Goal: Book appointment/travel/reservation

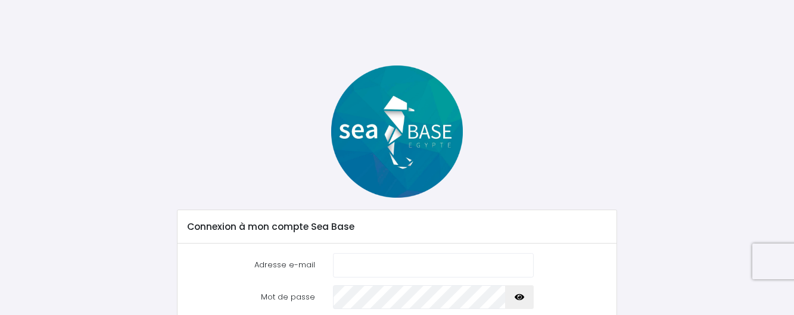
click at [675, 167] on div "Connexion à mon compte Sea Base Adresse e-mail Mot de passe" at bounding box center [397, 218] width 687 height 305
click at [343, 266] on input "Adresse e-mail" at bounding box center [433, 265] width 201 height 24
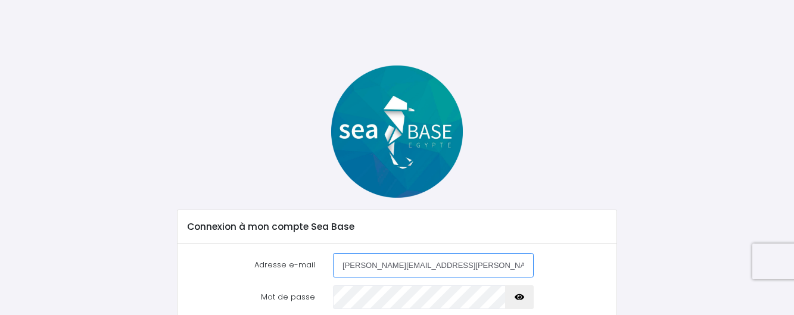
type input "nadege.salvo@gmail.com"
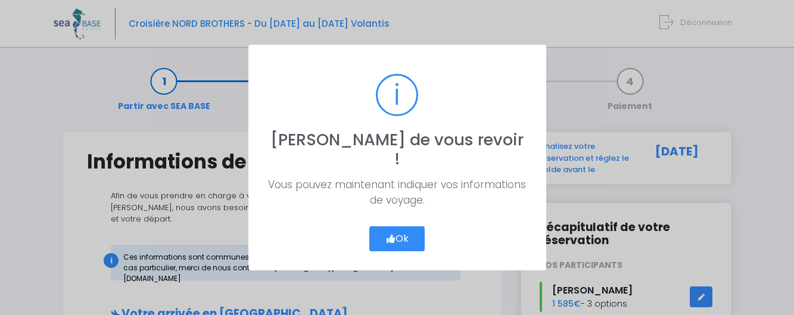
click at [384, 231] on button "Ok" at bounding box center [398, 238] width 56 height 25
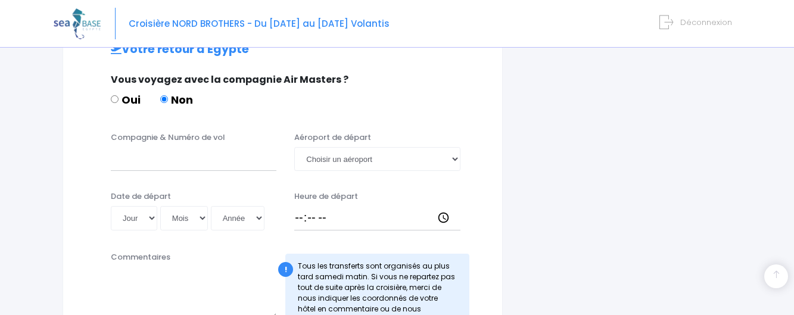
scroll to position [331, 0]
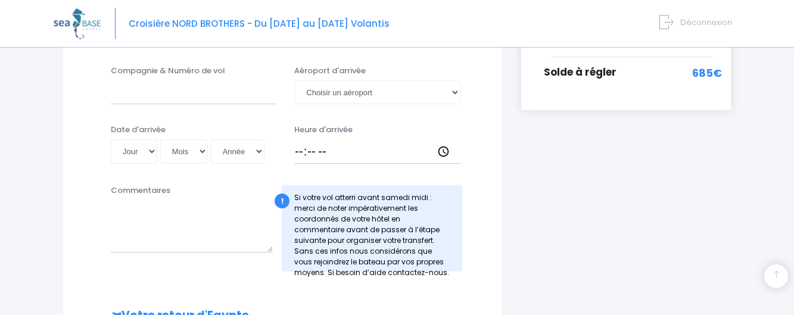
drag, startPoint x: 777, startPoint y: 179, endPoint x: 793, endPoint y: 142, distance: 40.9
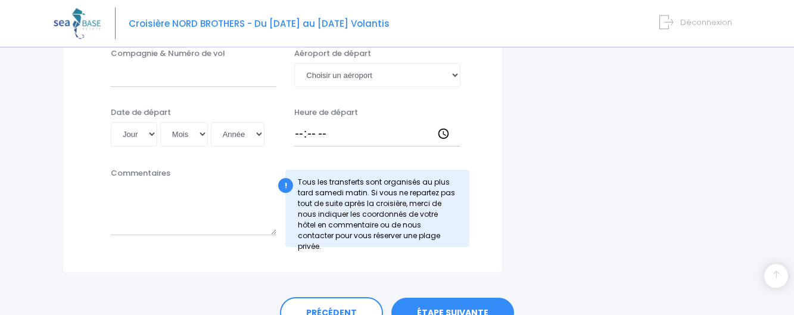
scroll to position [722, 0]
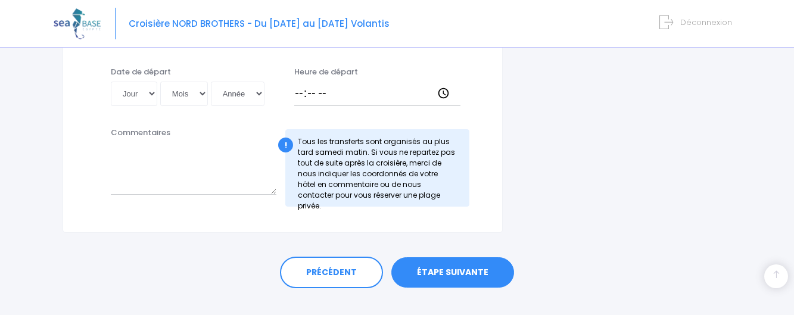
click at [476, 271] on link "ÉTAPE SUIVANTE" at bounding box center [453, 272] width 123 height 31
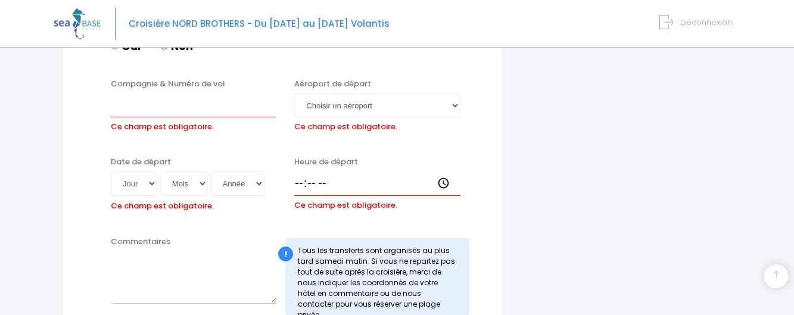
click at [476, 271] on div "Commentaires ! Tous les transferts sont organisés au plus tard samedi matin. Si…" at bounding box center [282, 280] width 409 height 88
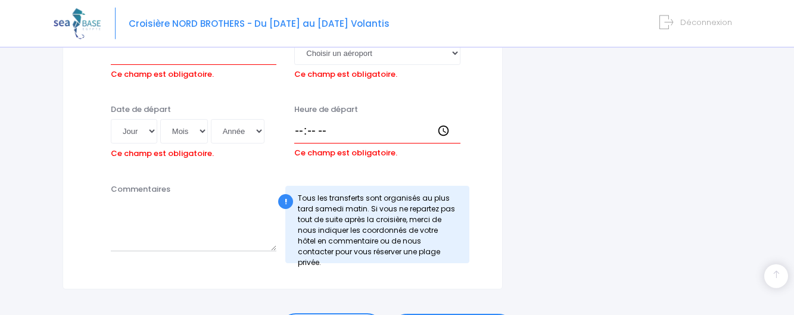
scroll to position [808, 0]
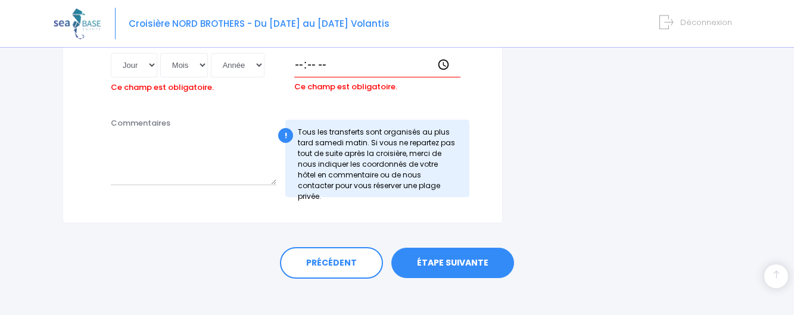
click at [451, 257] on link "ÉTAPE SUIVANTE" at bounding box center [453, 263] width 123 height 31
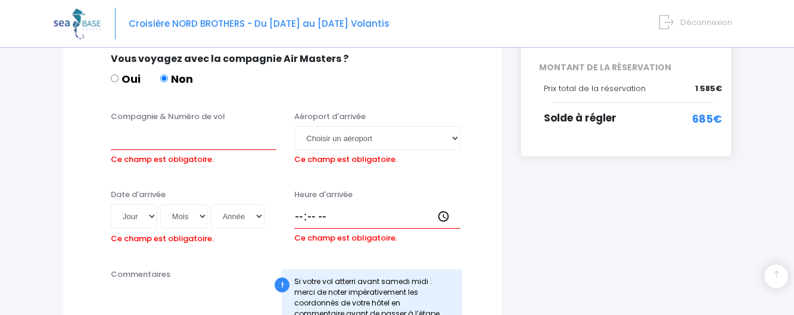
scroll to position [281, 0]
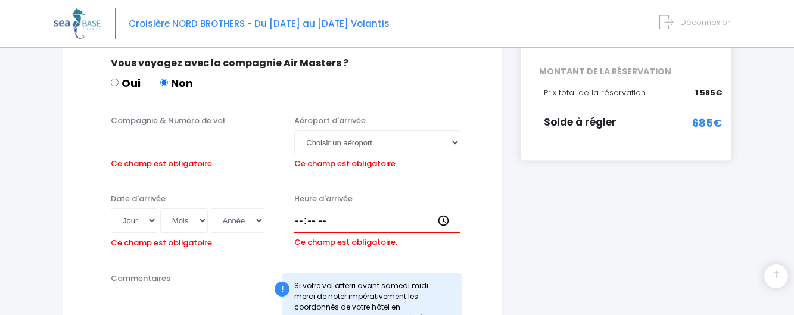
click at [168, 132] on input "Compagnie & Numéro de vol" at bounding box center [194, 143] width 166 height 24
type input "Turkish airline"
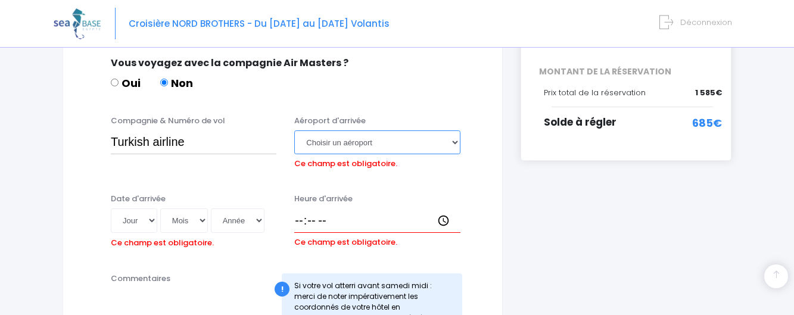
click at [294, 131] on select "Choisir un aéroport Hurghada Marsa Alam" at bounding box center [377, 143] width 166 height 24
select select "Hurghada"
click option "Hurghada" at bounding box center [0, 0] width 0 height 0
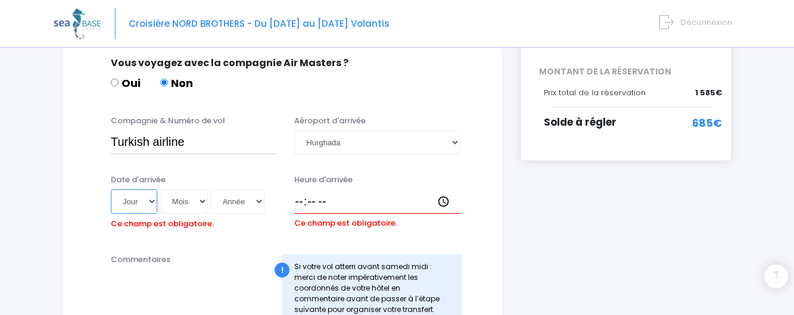
click at [111, 190] on select "Jour 01 02 03 04 05 06 07 08 09 10 11 12 13 14 15 16 17 18 19 20 21 22 23 24 25…" at bounding box center [134, 202] width 46 height 24
select select "07"
click option "07" at bounding box center [0, 0] width 0 height 0
click at [160, 190] on select "Mois 01 02 03 04 05 06 07 08 09 10 11 12" at bounding box center [184, 202] width 48 height 24
select select "11"
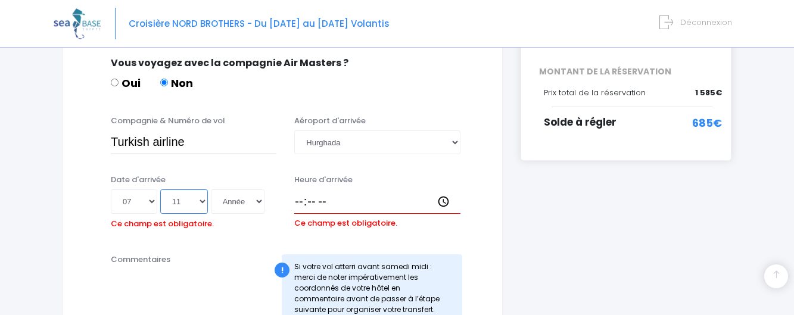
click option "11" at bounding box center [0, 0] width 0 height 0
click at [211, 190] on select "Année 2045 2044 2043 2042 2041 2040 2039 2038 2037 2036 2035 2034 2033 2032 203…" at bounding box center [238, 202] width 54 height 24
select select "2025"
click option "2025" at bounding box center [0, 0] width 0 height 0
type input "2025-11-07"
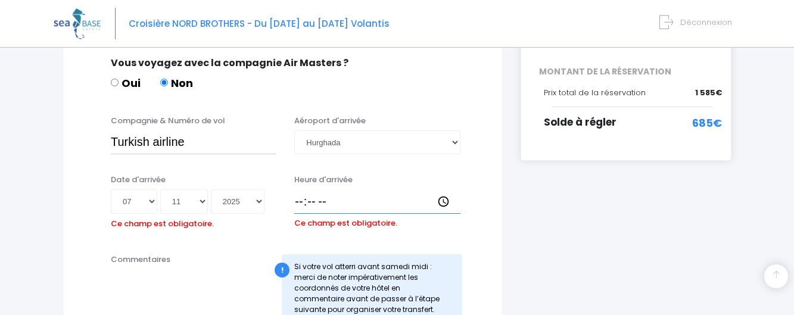
click at [305, 190] on input "Heure d'arrivée" at bounding box center [377, 202] width 166 height 24
type input "03:45"
click at [263, 219] on div "Date d'arrivée Jour 01 02 03 04 05 06 07 08 09 10 11 12 13 14 15 16 17 18 19 20…" at bounding box center [194, 203] width 184 height 59
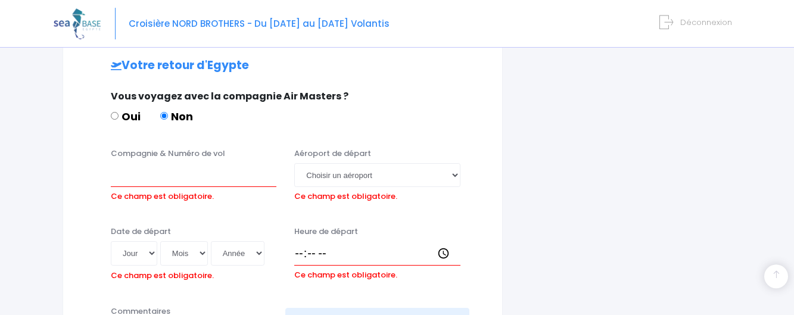
scroll to position [678, 0]
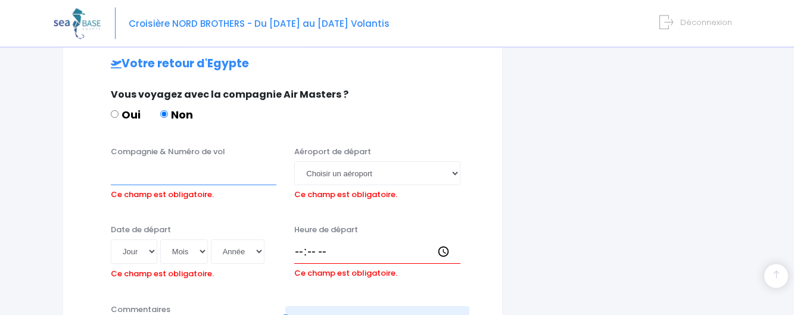
click at [142, 162] on input "Compagnie & Numéro de vol" at bounding box center [194, 174] width 166 height 24
type input "Turkish airlines"
click at [111, 240] on select "Jour 01 02 03 04 05 06 07 08 09 10 11 12 13 14 15 16 17 18 19 20 21 22 23 24 25…" at bounding box center [134, 252] width 46 height 24
select select "16"
click option "16" at bounding box center [0, 0] width 0 height 0
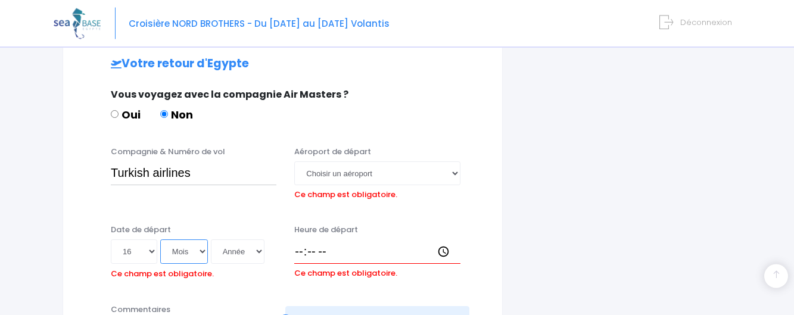
click at [160, 240] on select "Mois 01 02 03 04 05 06 07 08 09 10 11 12" at bounding box center [184, 252] width 48 height 24
select select "11"
click option "11" at bounding box center [0, 0] width 0 height 0
click at [211, 240] on select "Année 2045 2044 2043 2042 2041 2040 2039 2038 2037 2036 2035 2034 2033 2032 203…" at bounding box center [238, 252] width 54 height 24
select select "2025"
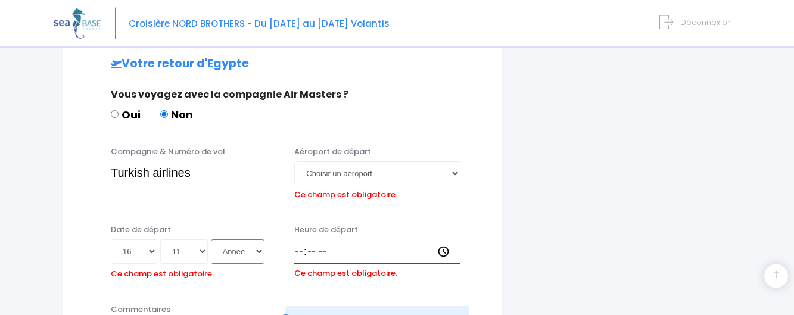
click option "2025" at bounding box center [0, 0] width 0 height 0
type input "2025-11-16"
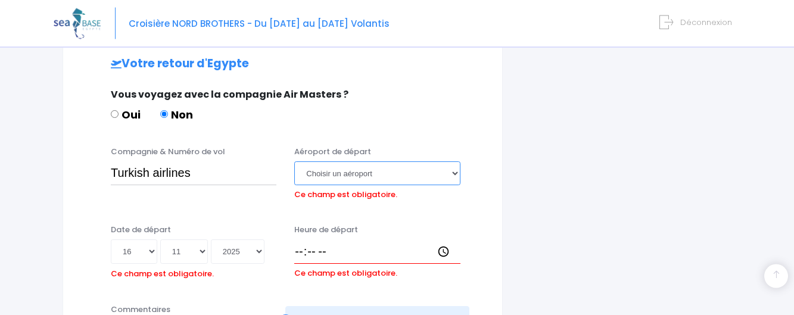
click at [294, 162] on select "Choisir un aéroport Hurghada Marsa Alam" at bounding box center [377, 174] width 166 height 24
select select "Hurghada"
click option "Hurghada" at bounding box center [0, 0] width 0 height 0
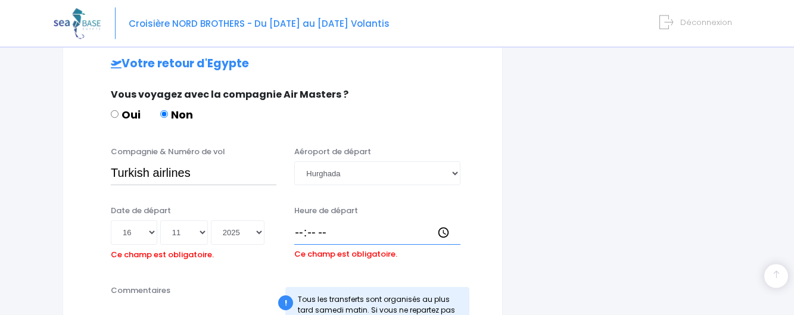
click at [301, 224] on input "Heure de départ" at bounding box center [377, 233] width 166 height 24
type input "05:00"
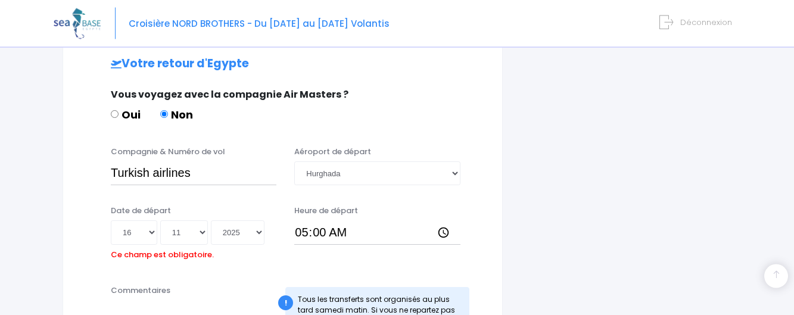
click at [355, 270] on div "Votre arrivée en Egypte Vous voyagez avec la compagnie Air Masters ? Oui Non Co…" at bounding box center [283, 39] width 392 height 818
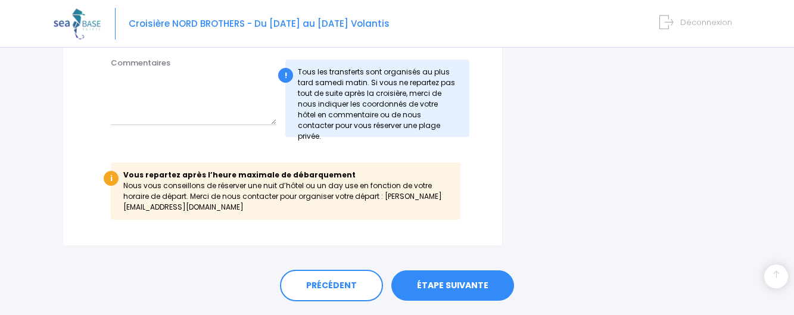
scroll to position [921, 0]
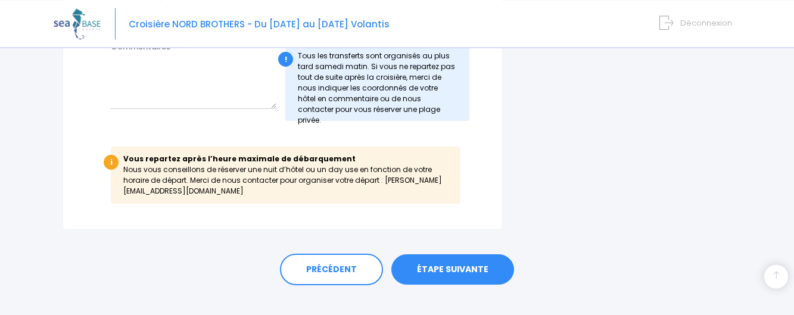
click at [467, 264] on link "ÉTAPE SUIVANTE" at bounding box center [453, 269] width 123 height 31
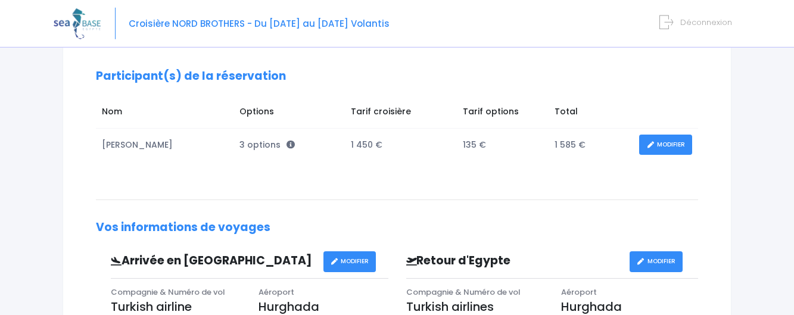
scroll to position [204, 0]
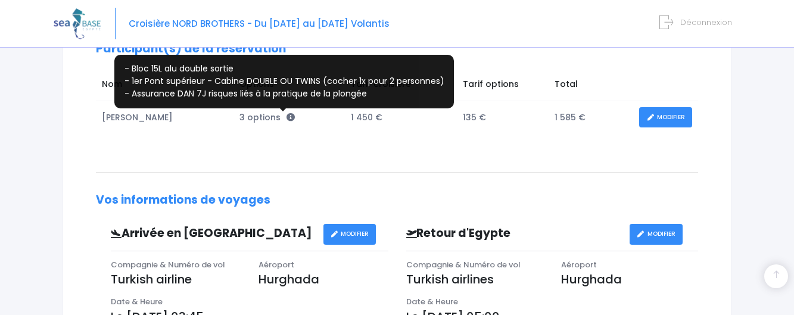
click at [287, 117] on icon at bounding box center [291, 117] width 8 height 8
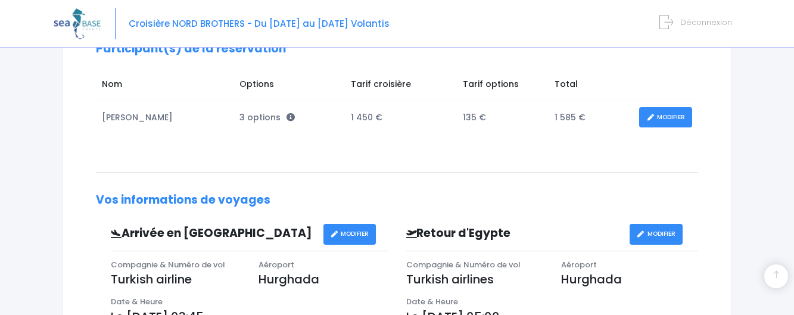
click at [302, 150] on div "Vous arrivez à la dernière étape de votre réservation, votre départ est proche.…" at bounding box center [397, 249] width 620 height 526
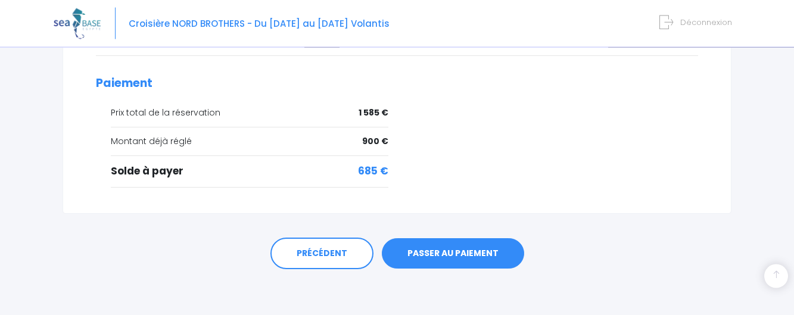
scroll to position [523, 0]
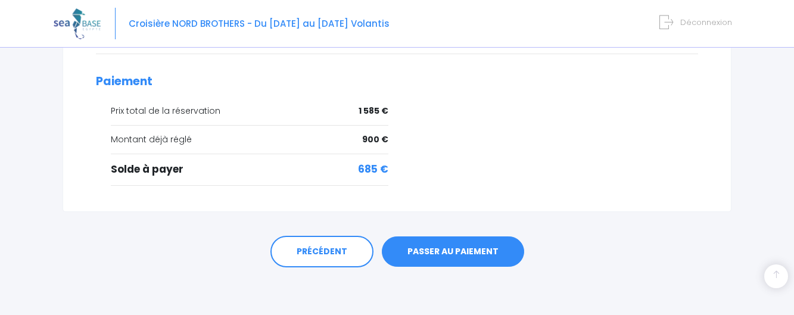
click at [460, 255] on link "PASSER AU PAIEMENT" at bounding box center [453, 252] width 142 height 31
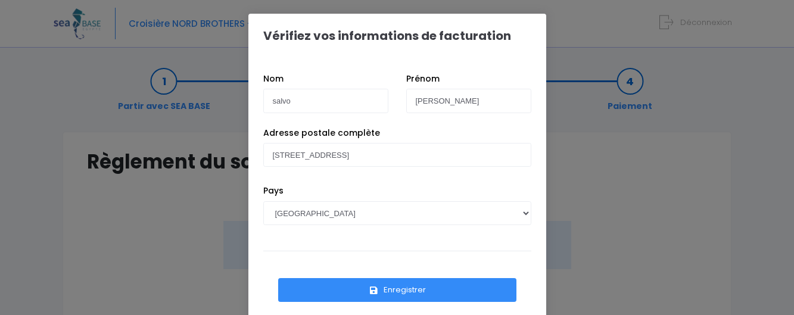
click at [423, 290] on button "Enregistrer" at bounding box center [397, 290] width 238 height 24
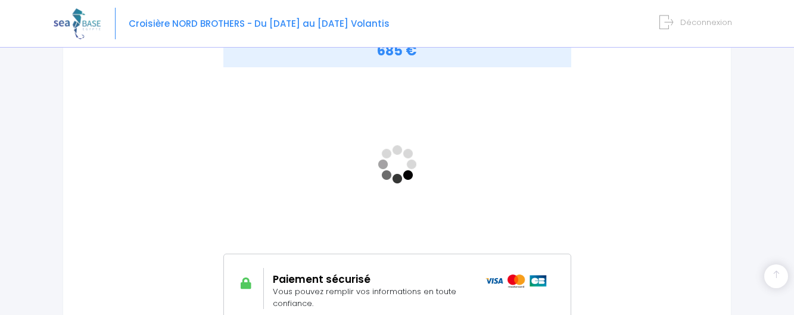
scroll to position [204, 0]
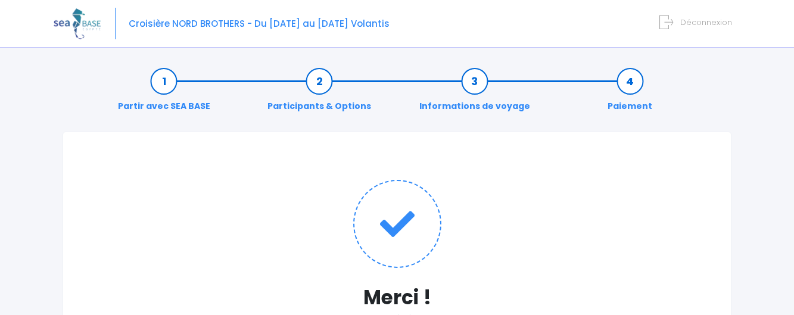
click at [716, 23] on span "Déconnexion" at bounding box center [707, 22] width 52 height 11
